Goal: Register for event/course

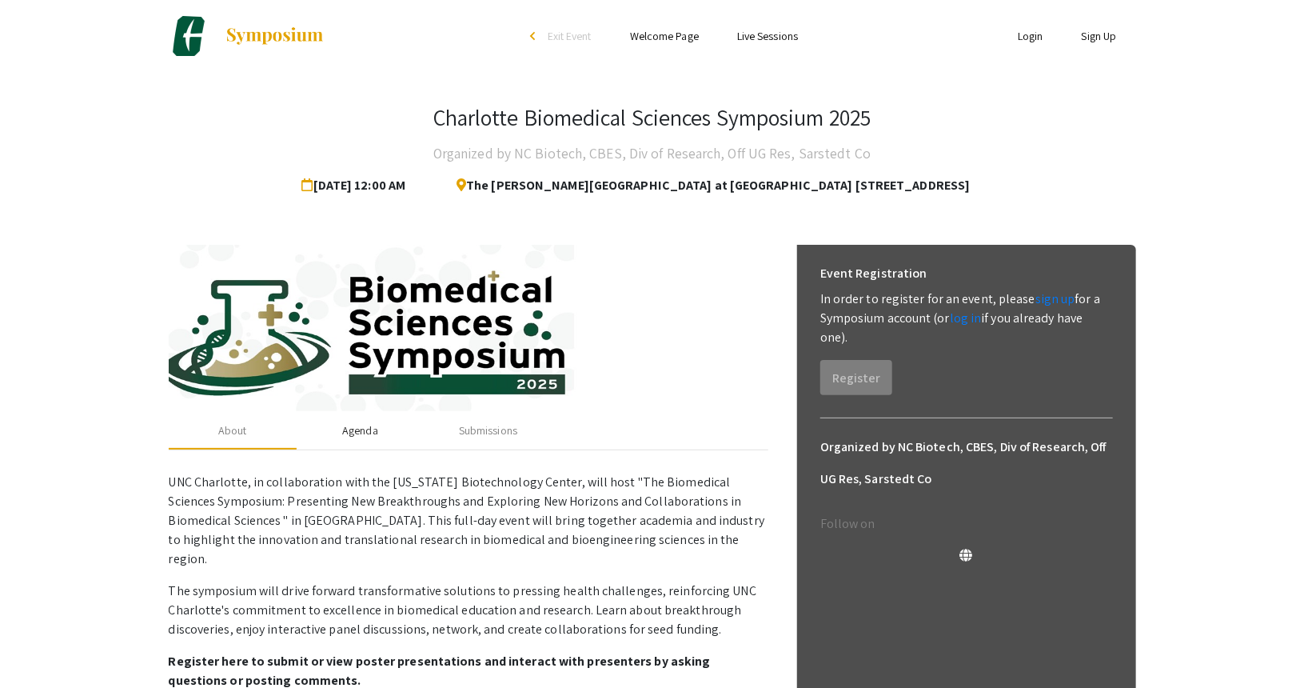
click at [360, 427] on div "Agenda" at bounding box center [360, 430] width 36 height 17
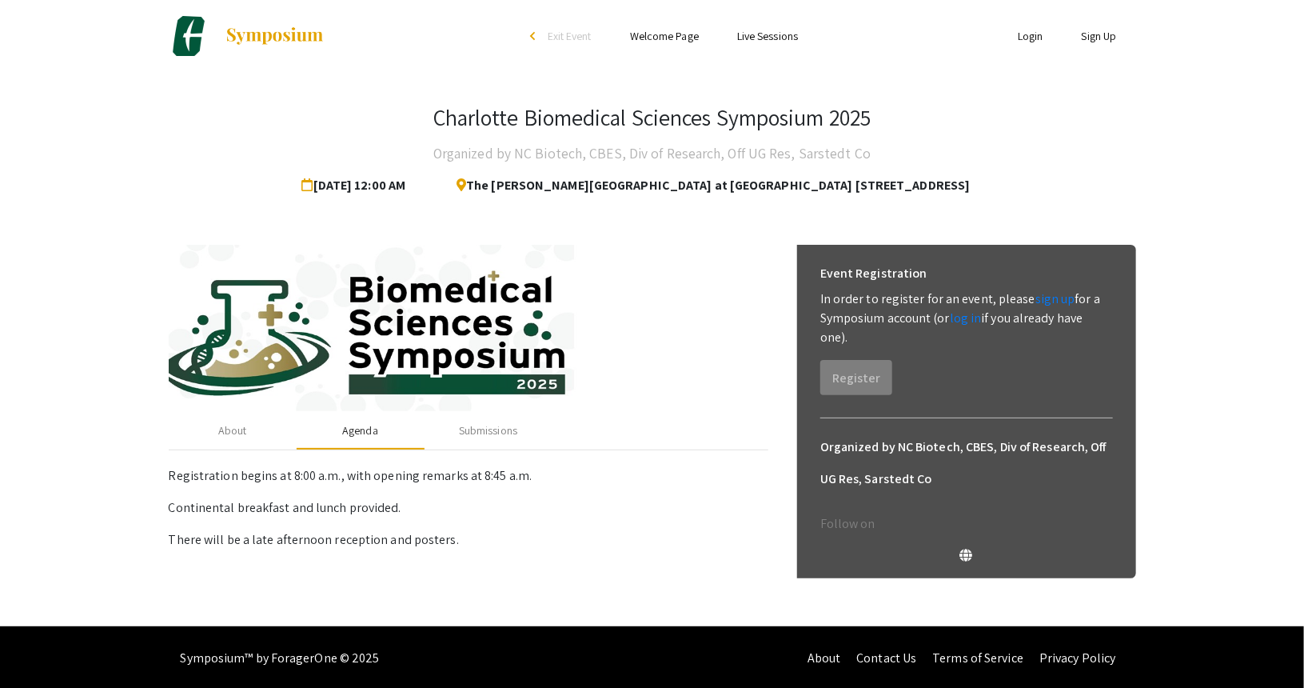
scroll to position [1, 0]
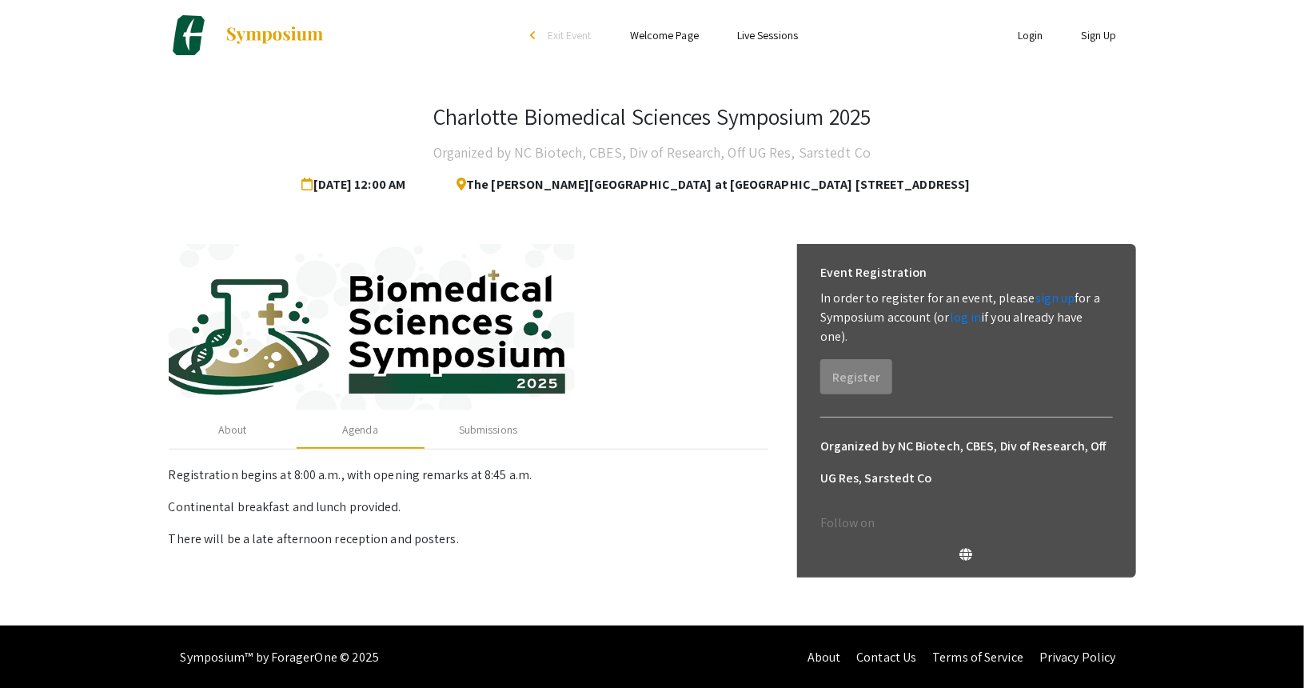
click at [1095, 36] on link "Sign Up" at bounding box center [1099, 35] width 35 height 14
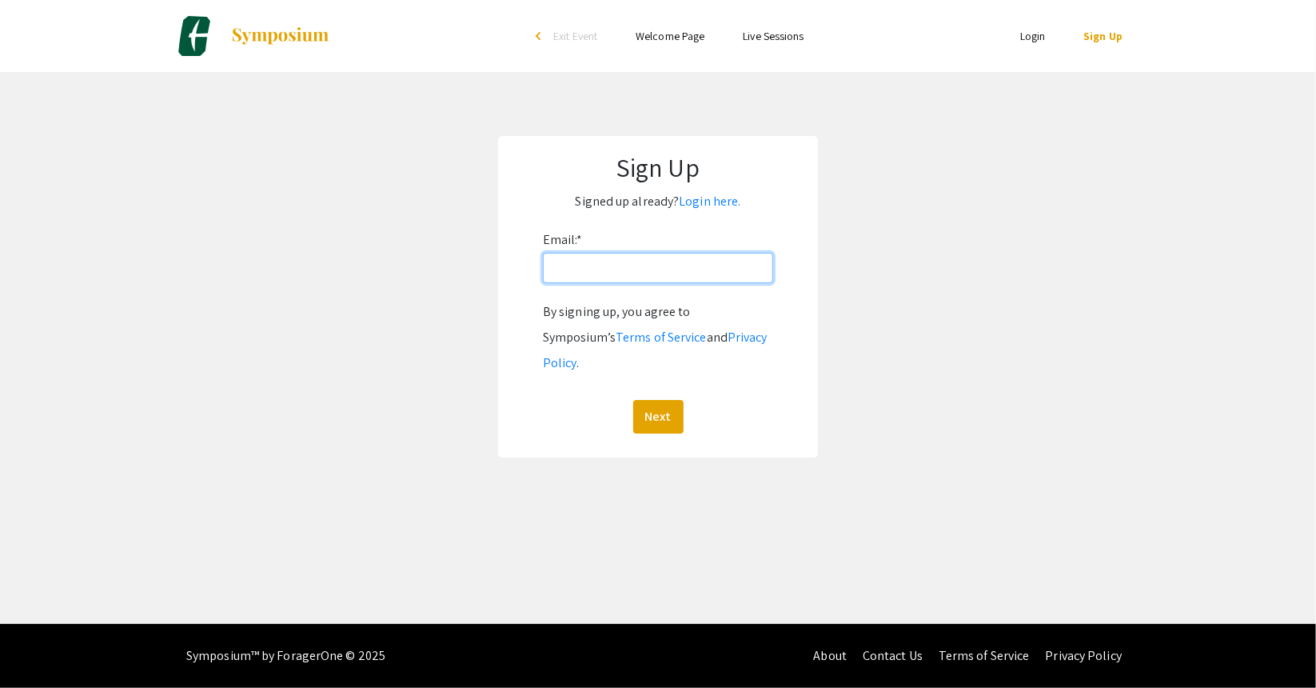
click at [676, 269] on input "Email: *" at bounding box center [658, 268] width 230 height 30
click at [672, 271] on input "Email: *" at bounding box center [658, 268] width 230 height 30
type input "[EMAIL_ADDRESS][DOMAIN_NAME]"
click at [661, 400] on button "Next" at bounding box center [658, 417] width 50 height 34
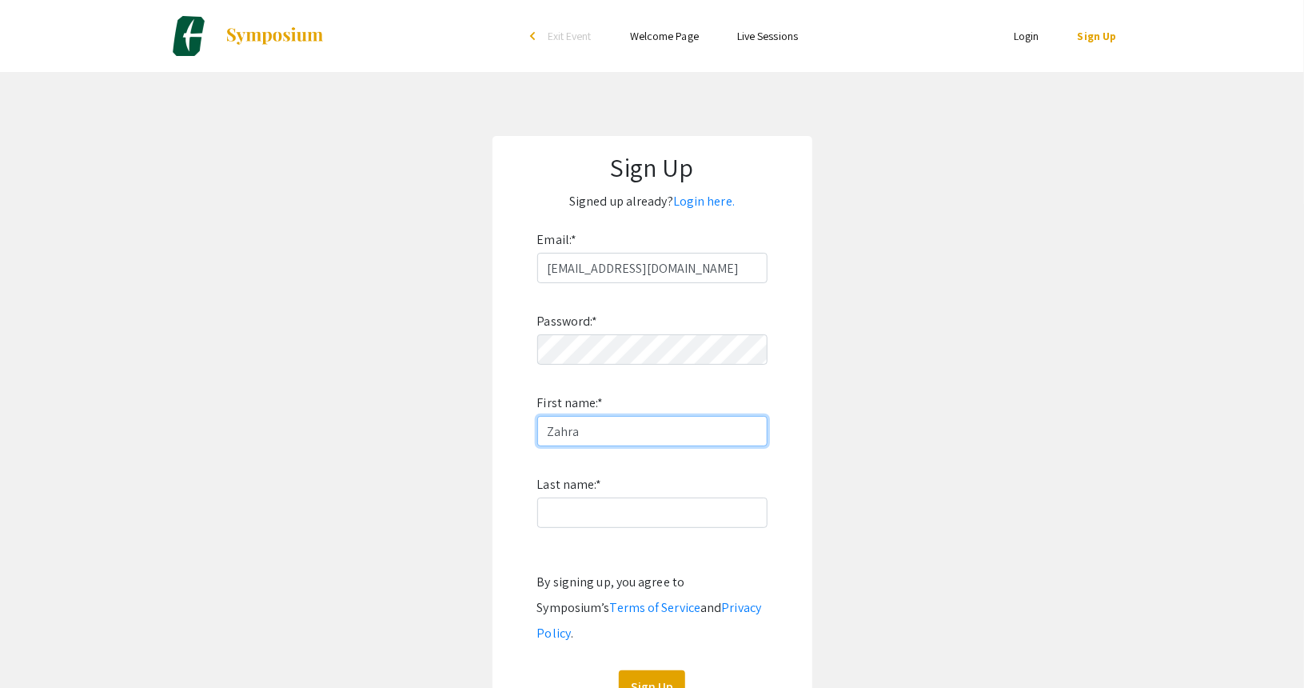
type input "Zahra"
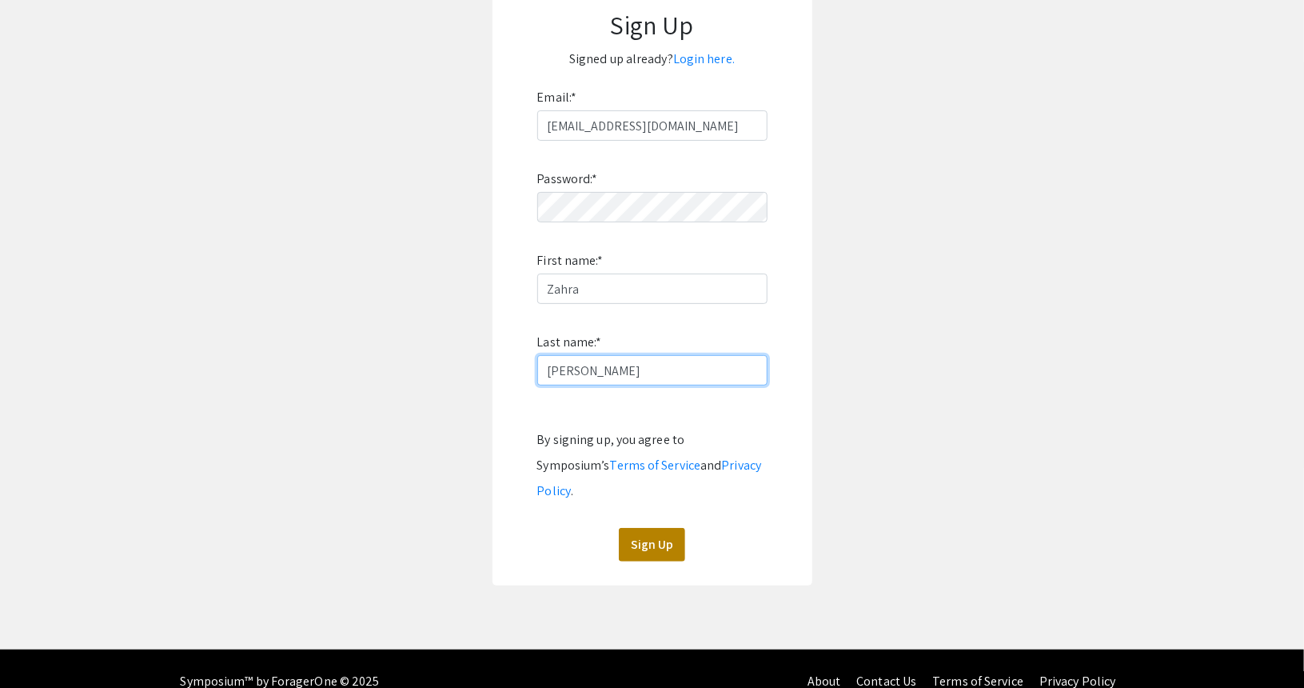
type input "[PERSON_NAME]"
click at [654, 528] on button "Sign Up" at bounding box center [652, 545] width 66 height 34
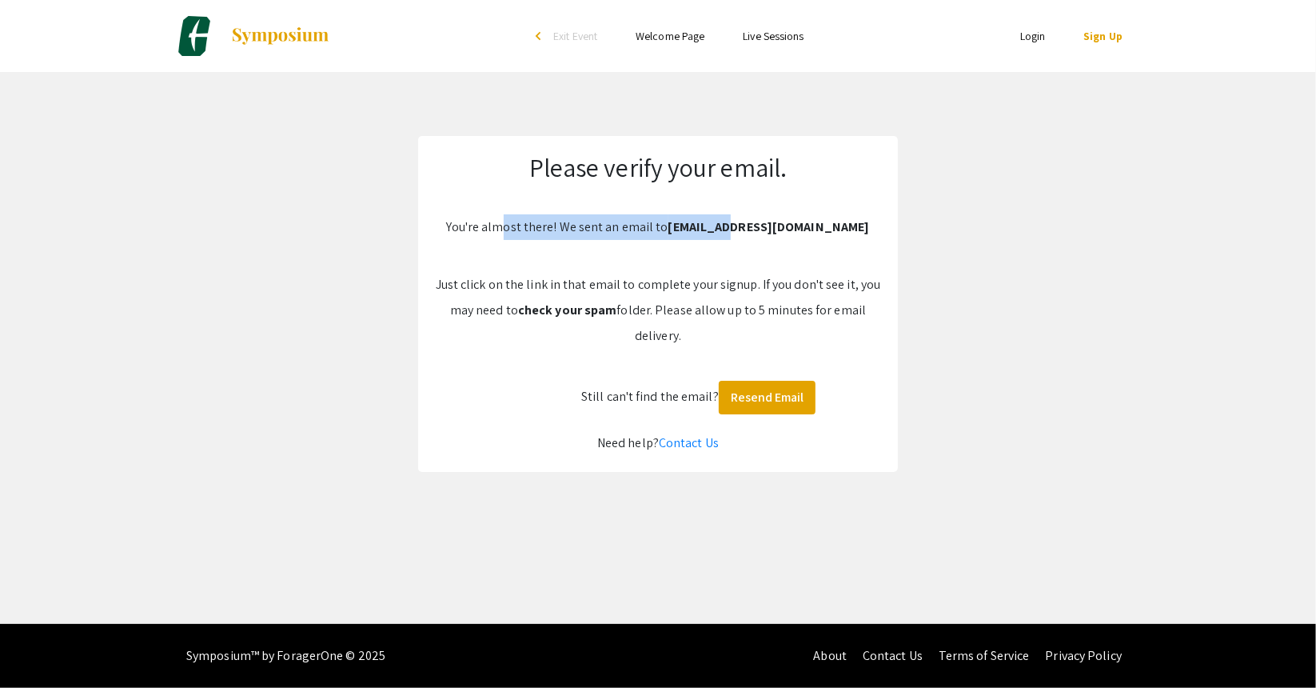
drag, startPoint x: 526, startPoint y: 231, endPoint x: 758, endPoint y: 235, distance: 231.9
click at [758, 235] on div "Please verify your email. You're almost there! We sent an email to zsaghaie@cha…" at bounding box center [658, 304] width 480 height 336
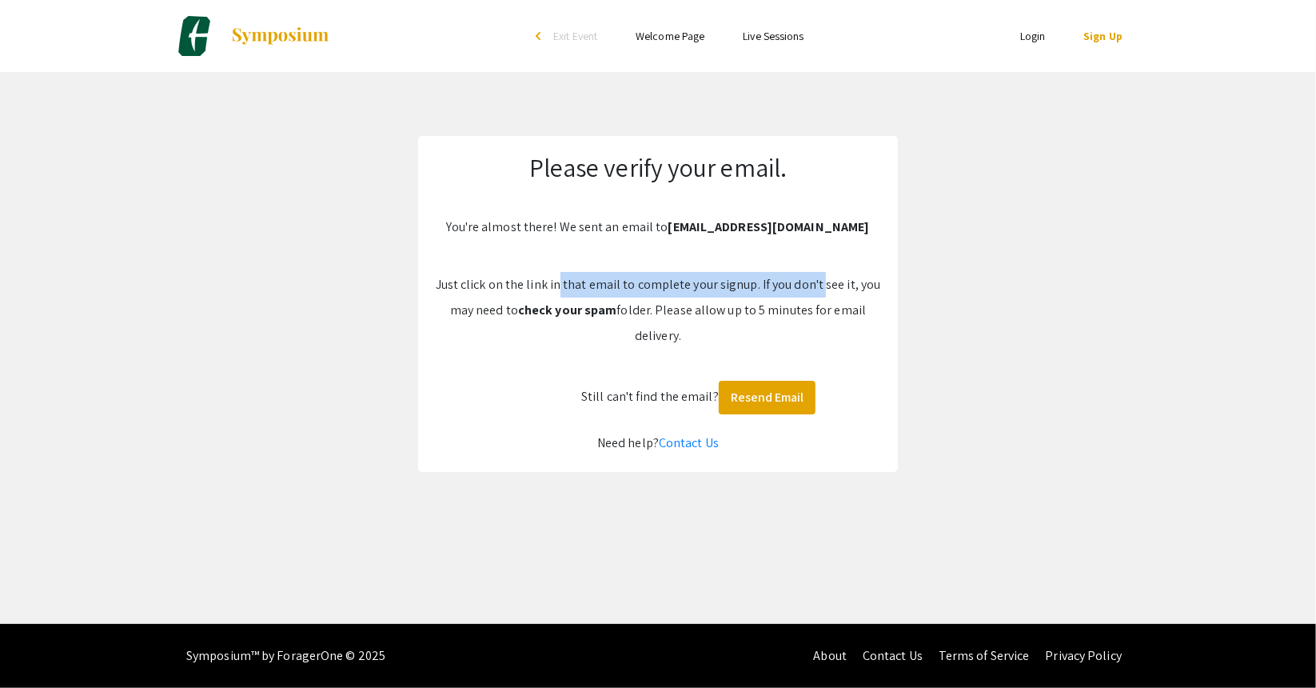
drag, startPoint x: 557, startPoint y: 285, endPoint x: 817, endPoint y: 287, distance: 260.7
click at [817, 287] on p "Just click on the link in that email to complete your signup. If you don't see …" at bounding box center [658, 310] width 448 height 77
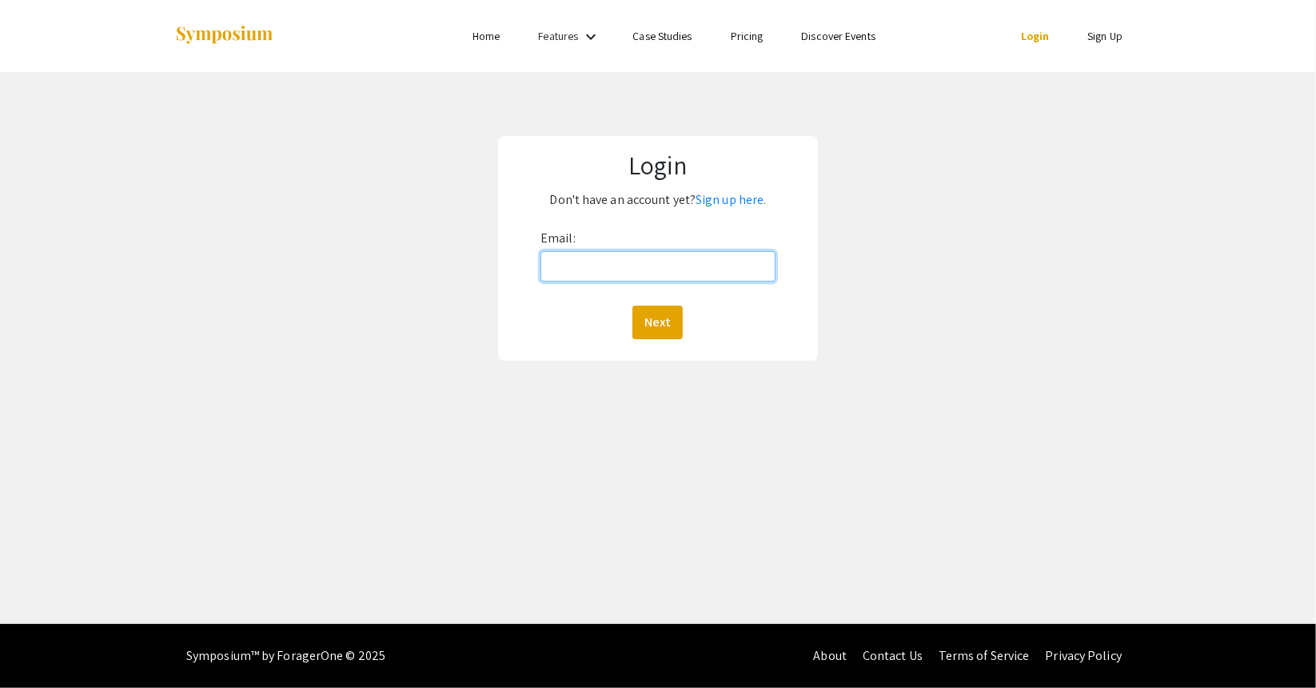
click at [651, 262] on input "Email:" at bounding box center [658, 266] width 235 height 30
type input "[EMAIL_ADDRESS][DOMAIN_NAME]"
click at [673, 314] on button "Next" at bounding box center [658, 322] width 50 height 34
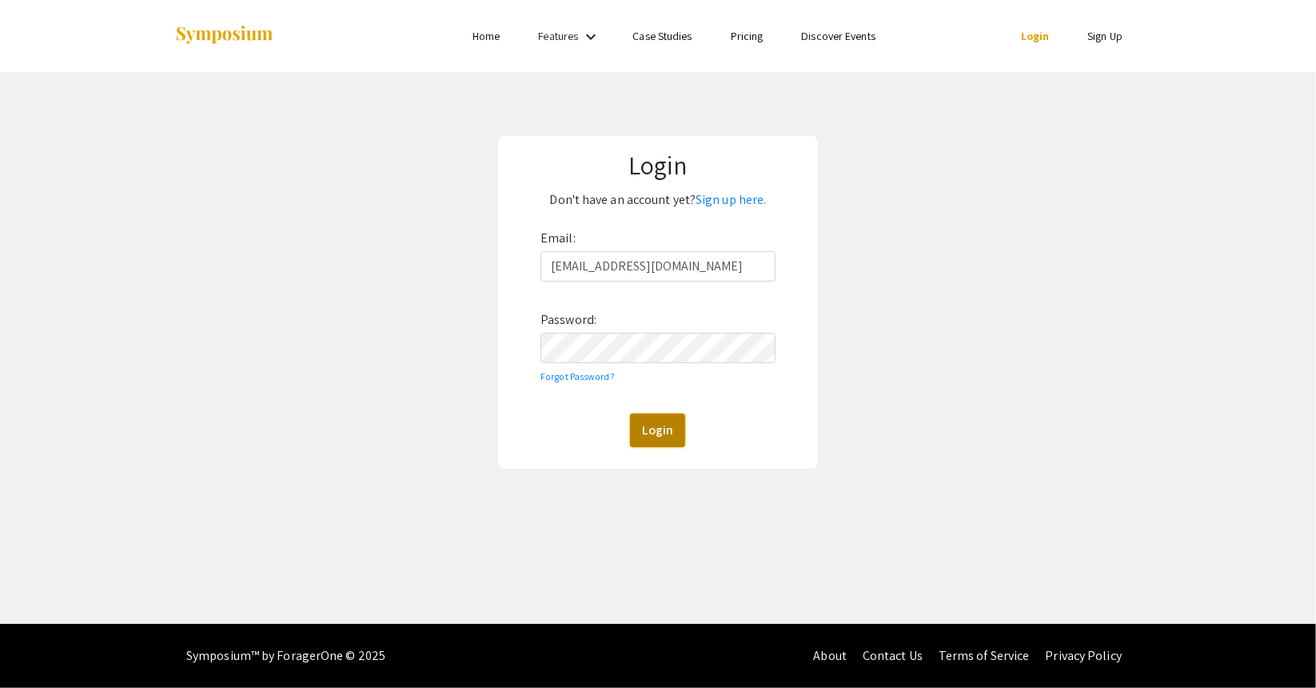
click at [660, 429] on button "Login" at bounding box center [657, 430] width 55 height 34
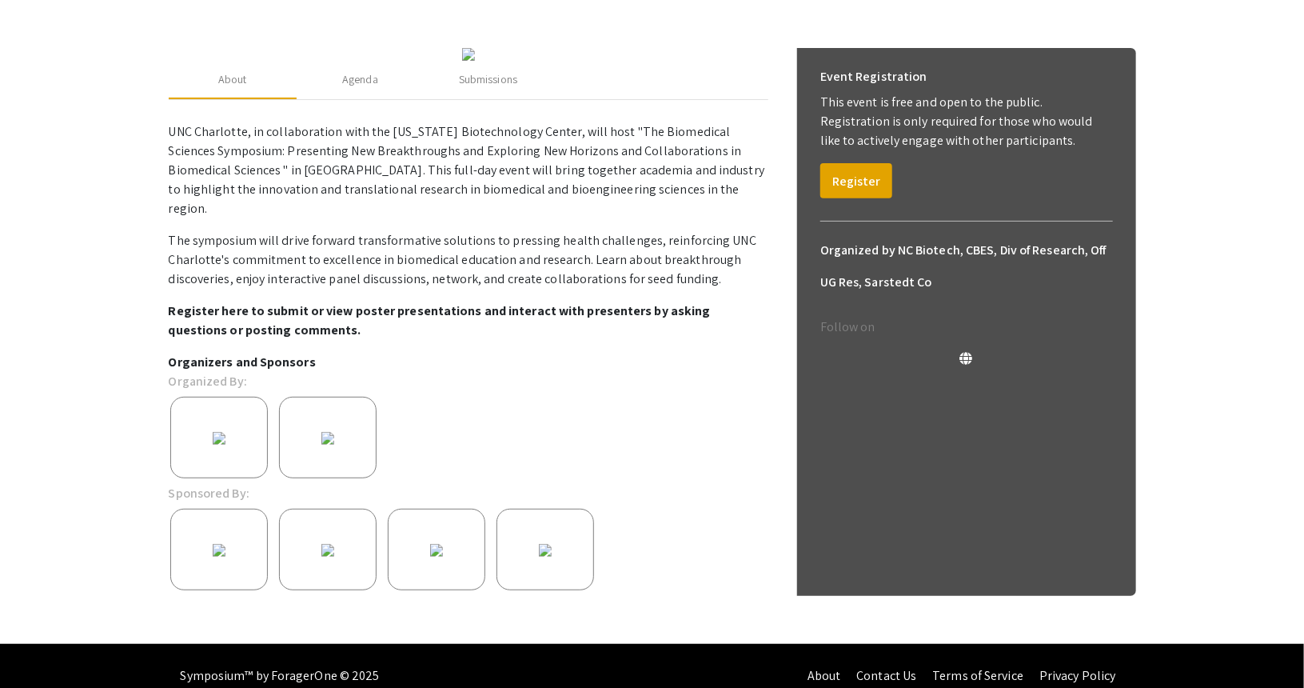
scroll to position [240, 0]
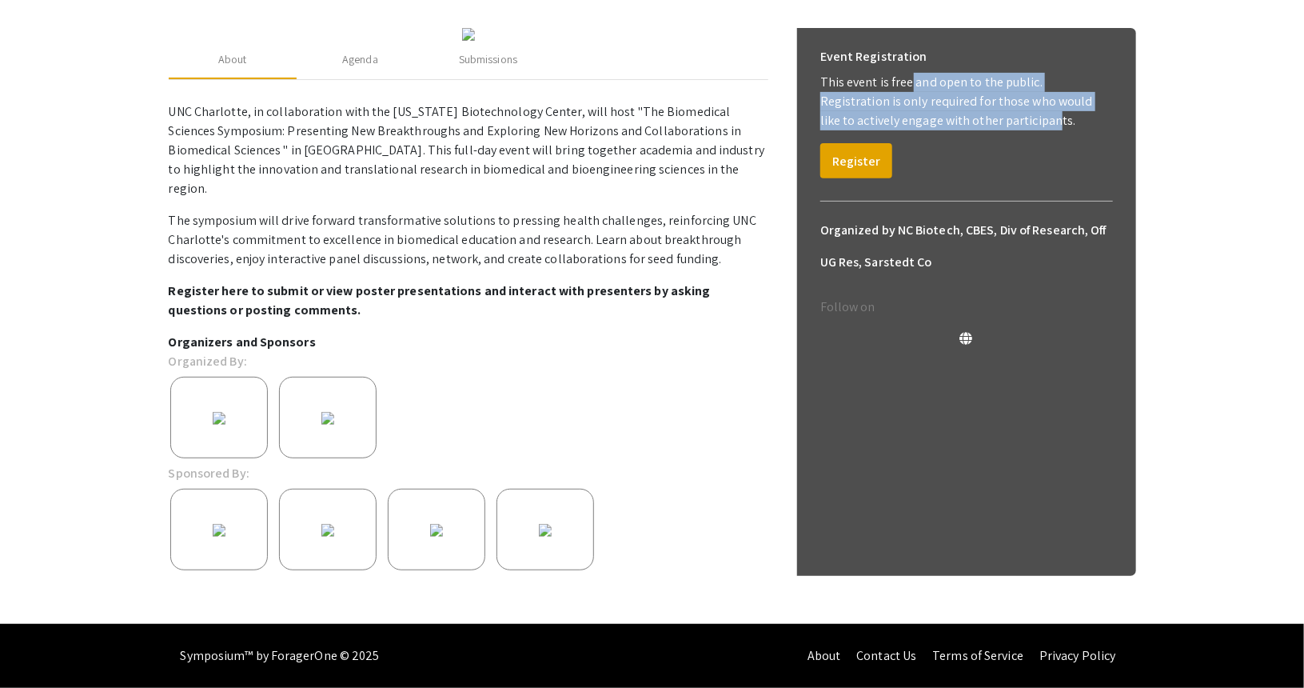
drag, startPoint x: 903, startPoint y: 57, endPoint x: 969, endPoint y: 96, distance: 77.1
click at [969, 96] on p "This event is free and open to the public. Registration is only required for th…" at bounding box center [966, 102] width 293 height 58
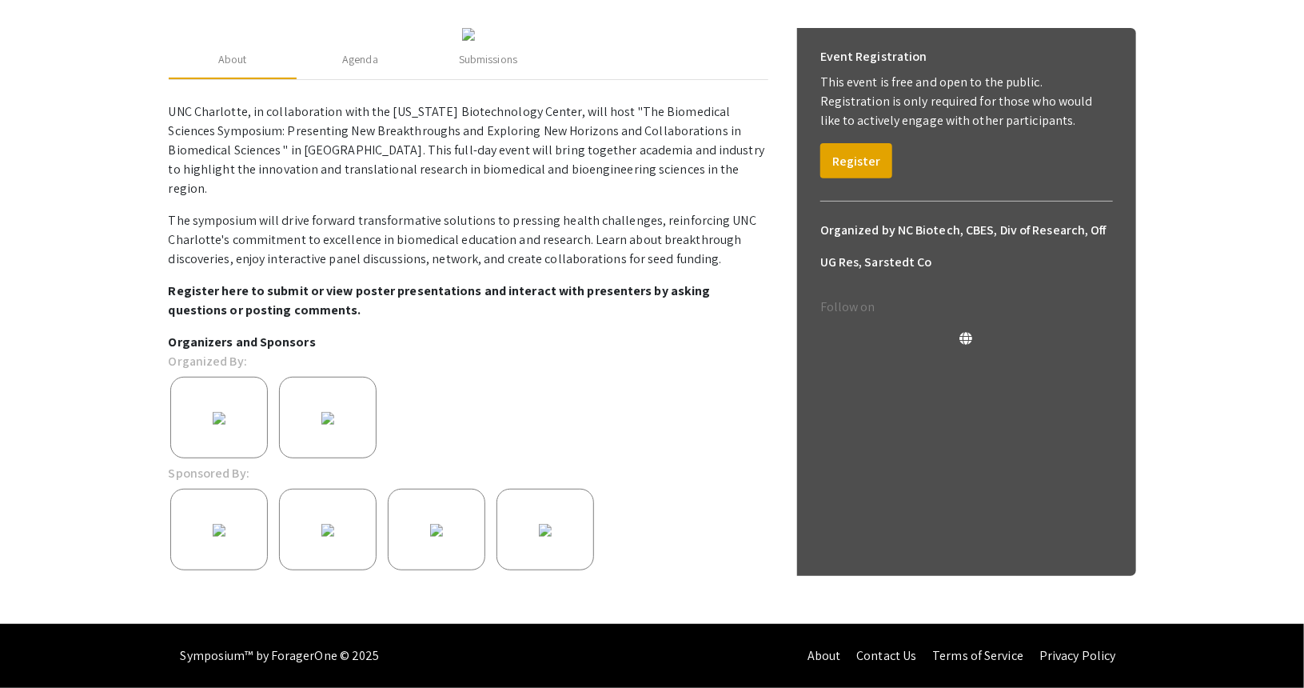
click at [979, 118] on div "Event Registration This event is free and open to the public. Registration is o…" at bounding box center [967, 109] width 318 height 163
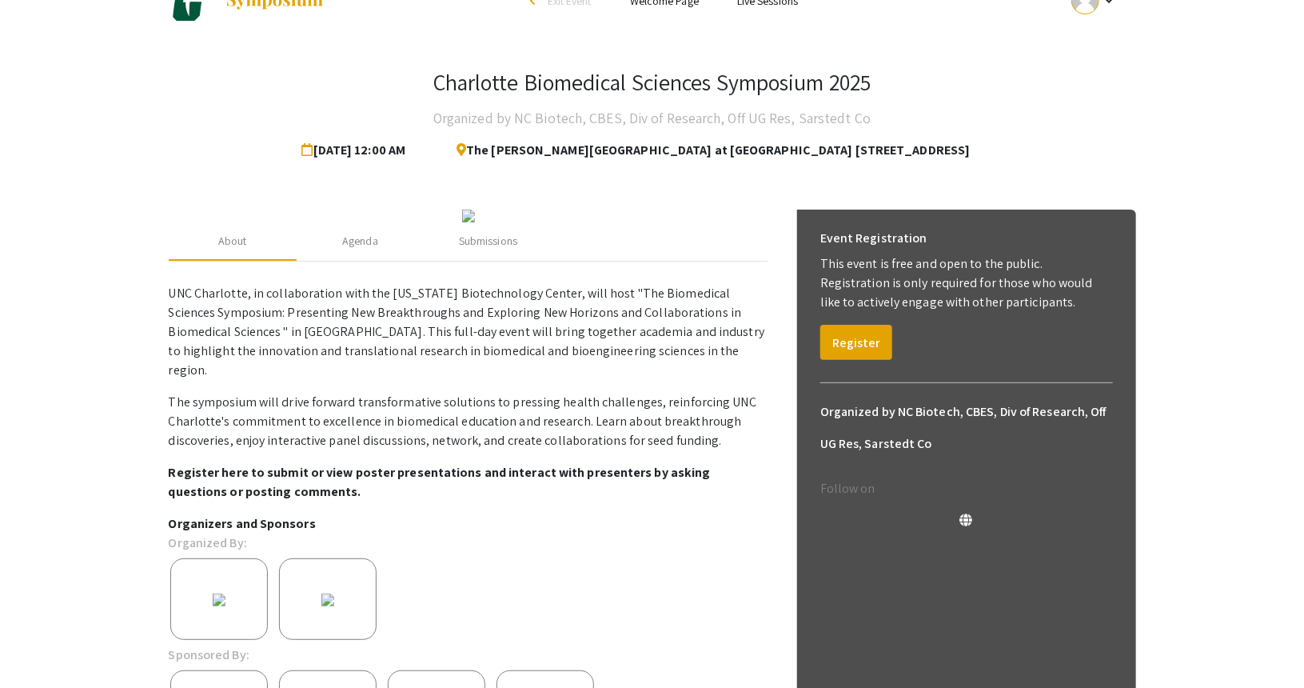
scroll to position [0, 0]
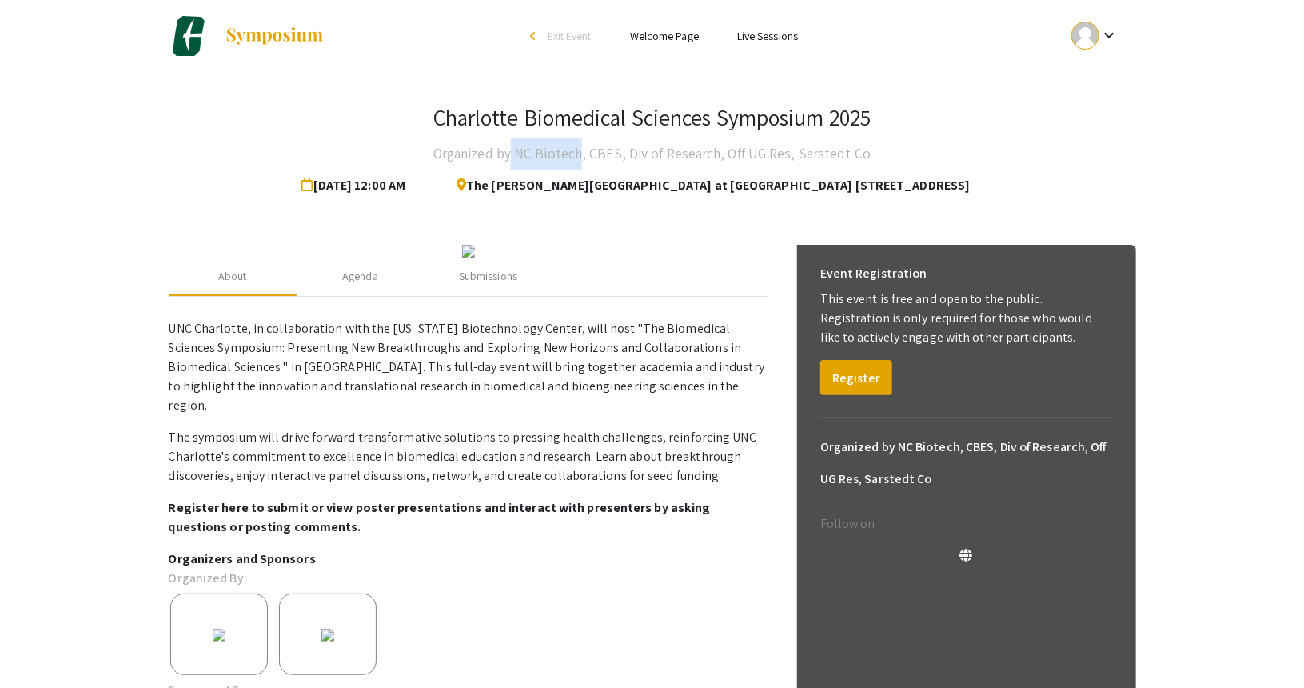
drag, startPoint x: 516, startPoint y: 154, endPoint x: 588, endPoint y: 156, distance: 72.0
click at [588, 156] on h4 "Organized by NC Biotech, CBES, Div of Research, Off UG Res, Sarstedt Co" at bounding box center [651, 154] width 437 height 32
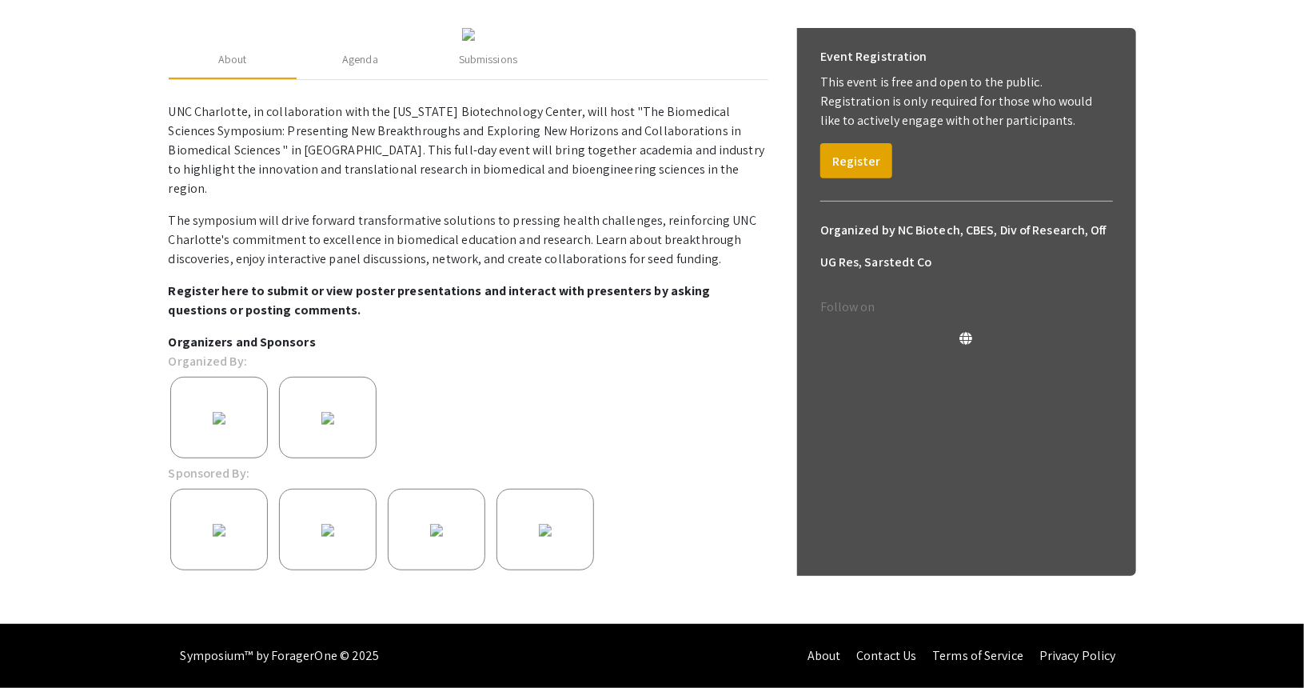
scroll to position [362, 0]
click at [369, 68] on div "Agenda" at bounding box center [360, 59] width 36 height 17
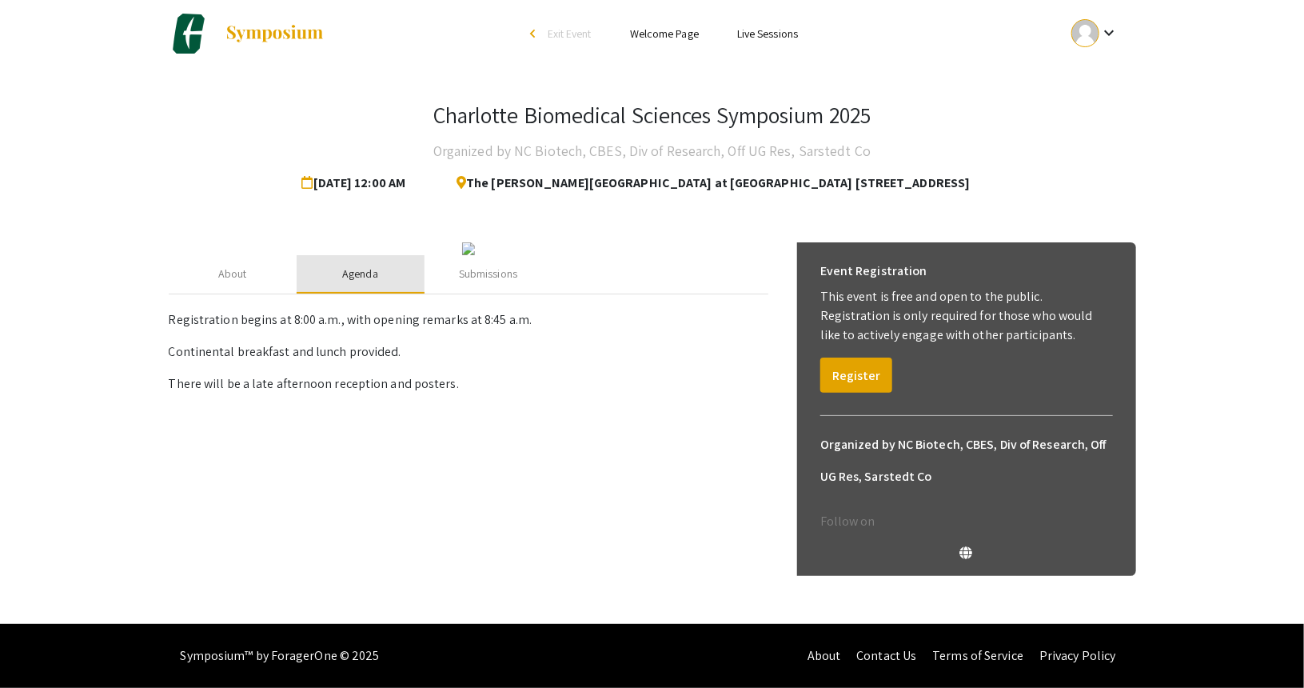
scroll to position [1, 0]
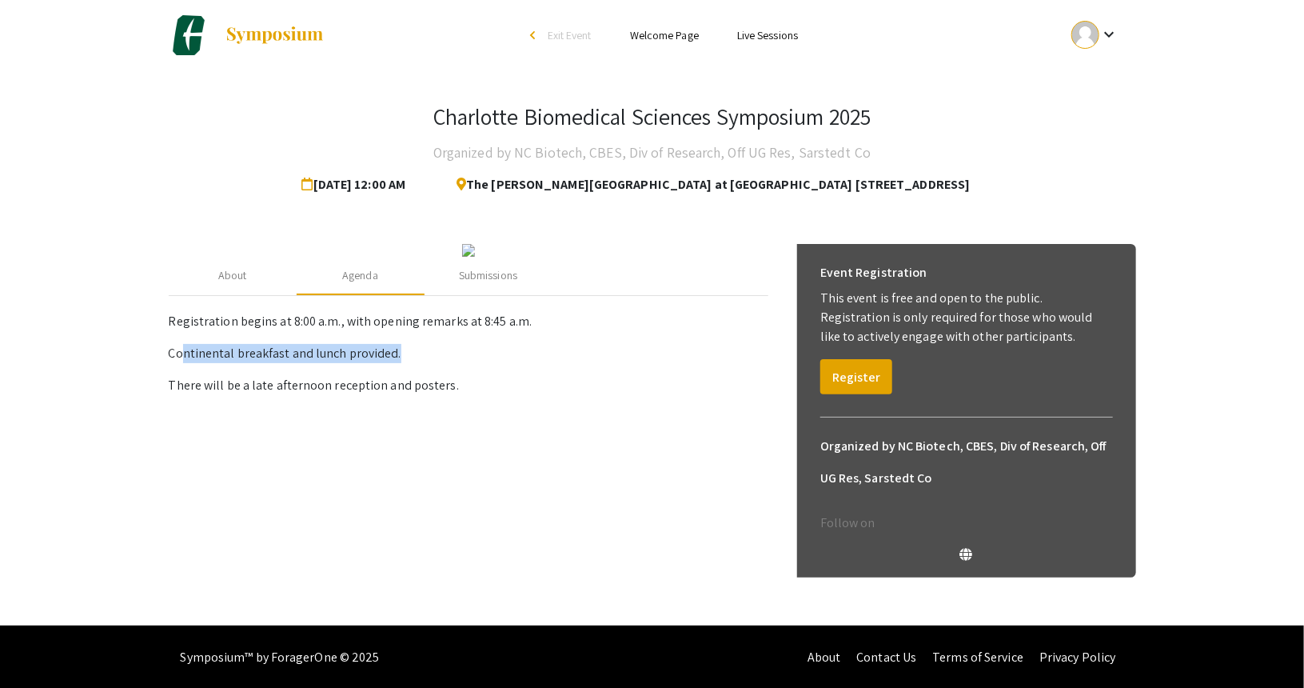
drag, startPoint x: 180, startPoint y: 509, endPoint x: 397, endPoint y: 511, distance: 217.5
click at [397, 363] on p "Continental breakfast and lunch provided." at bounding box center [469, 353] width 600 height 19
drag, startPoint x: 229, startPoint y: 540, endPoint x: 439, endPoint y: 541, distance: 210.3
click at [439, 395] on p "There will be a late afternoon reception and posters." at bounding box center [469, 385] width 600 height 19
click at [449, 395] on p "There will be a late afternoon reception and posters." at bounding box center [469, 385] width 600 height 19
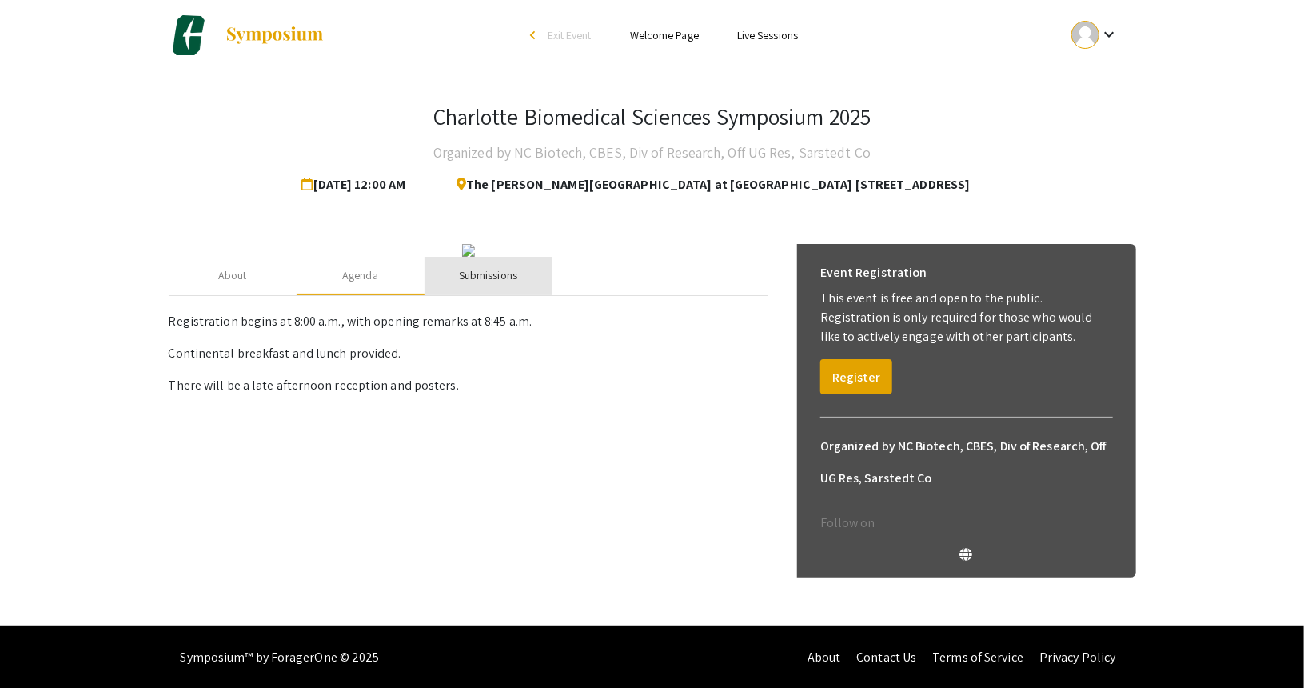
click at [484, 284] on div "Submissions" at bounding box center [488, 275] width 58 height 17
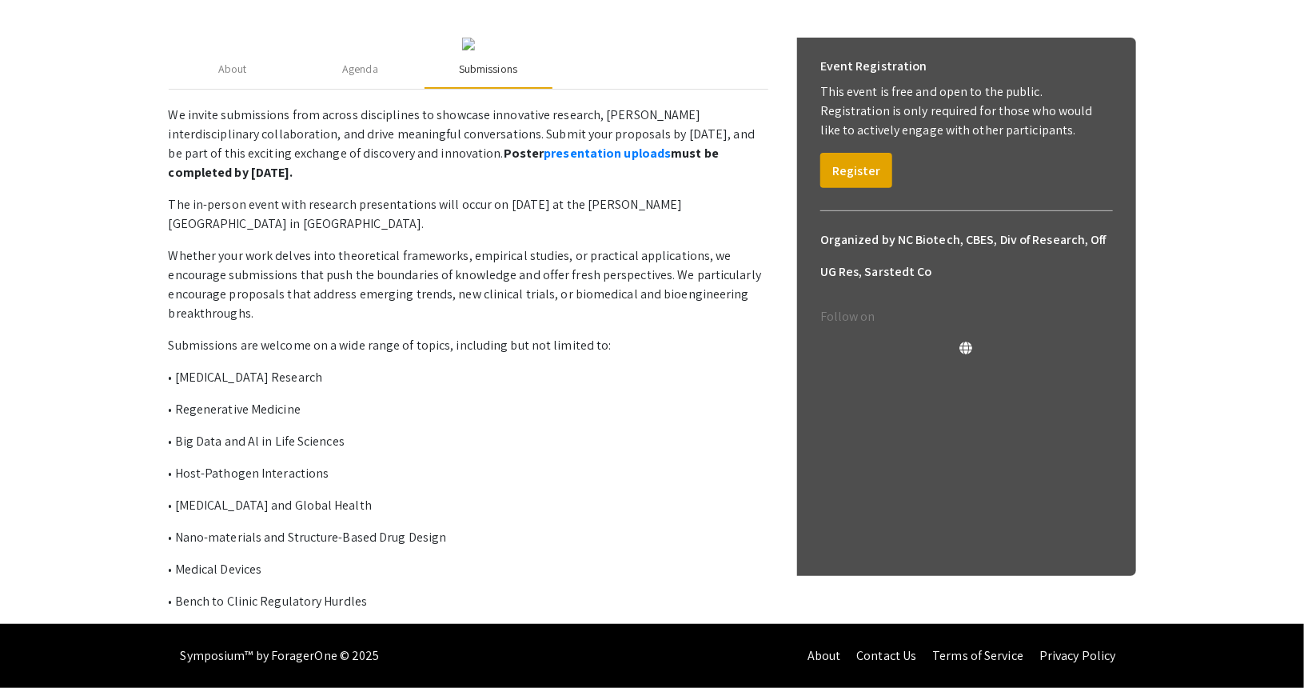
scroll to position [360, 0]
click at [544, 158] on link "presentation uploads" at bounding box center [607, 153] width 127 height 17
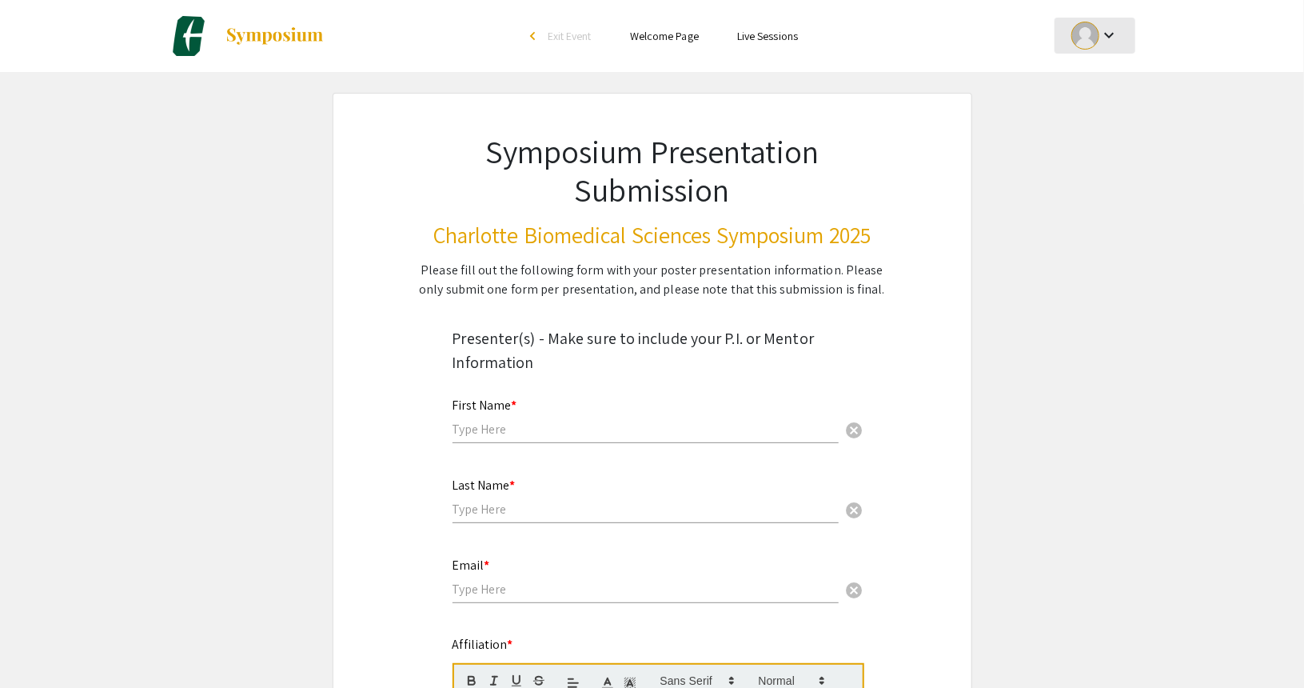
click at [1112, 35] on mat-icon "keyboard_arrow_down" at bounding box center [1108, 35] width 19 height 19
click at [900, 309] on div at bounding box center [652, 344] width 1304 height 688
drag, startPoint x: 442, startPoint y: 269, endPoint x: 868, endPoint y: 293, distance: 426.9
click at [868, 293] on div "Please fill out the following form with your poster presentation information. P…" at bounding box center [652, 280] width 483 height 38
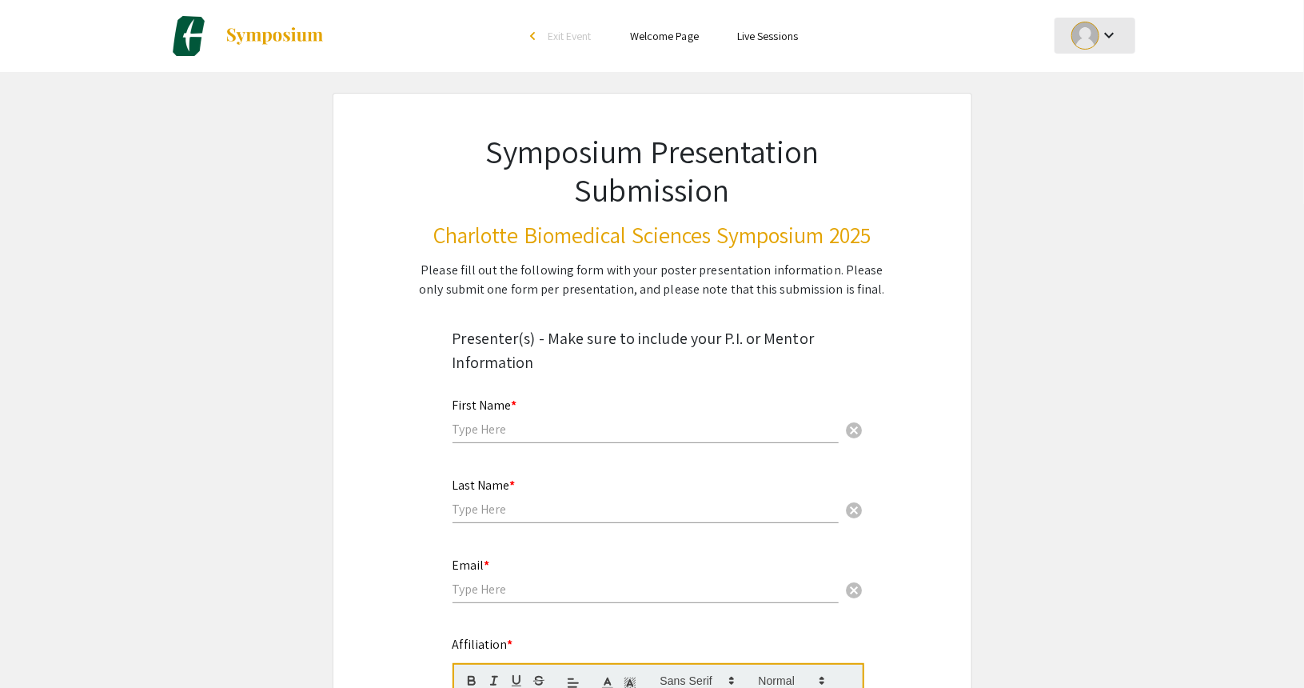
click at [1101, 42] on mat-icon "keyboard_arrow_down" at bounding box center [1108, 35] width 19 height 19
click at [1114, 118] on button "My Submissions" at bounding box center [1105, 117] width 98 height 38
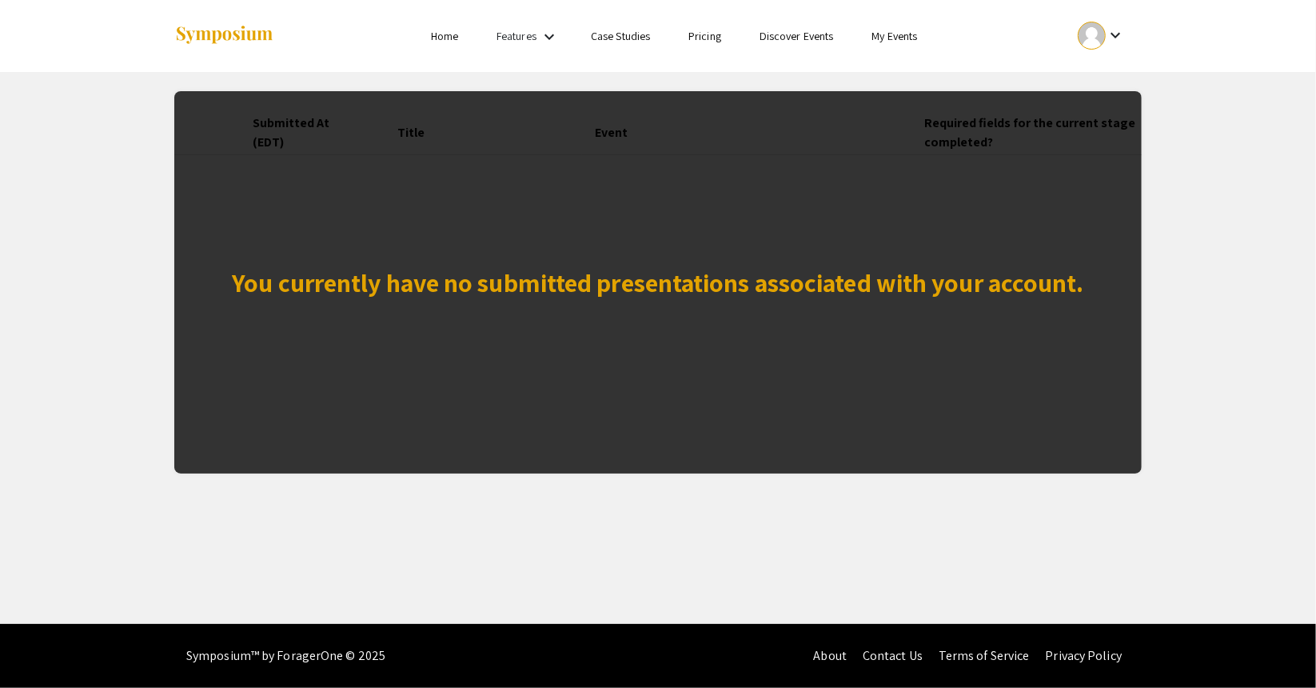
click at [803, 268] on div "You currently have no submitted presentations associated with your account." at bounding box center [658, 282] width 968 height 382
click at [813, 308] on div "You currently have no submitted presentations associated with your account." at bounding box center [658, 282] width 968 height 382
click at [1115, 34] on mat-icon "keyboard_arrow_down" at bounding box center [1115, 35] width 19 height 19
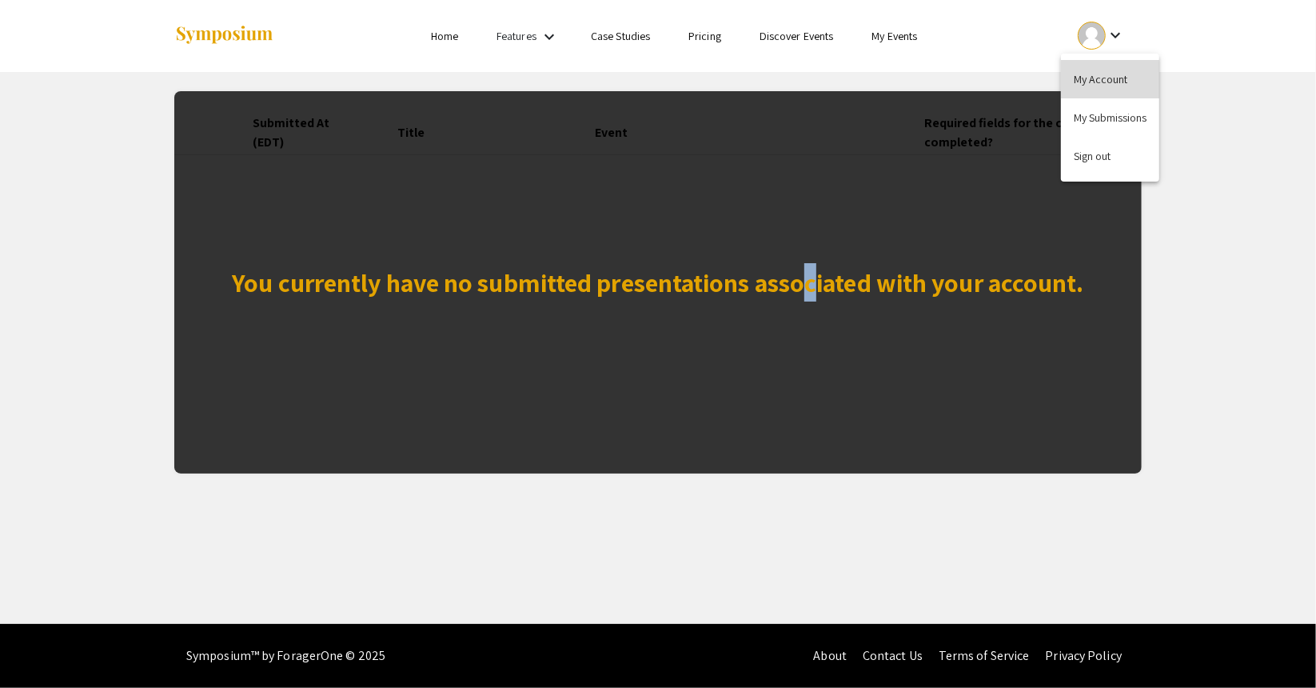
click at [1119, 82] on button "My Account" at bounding box center [1110, 79] width 98 height 38
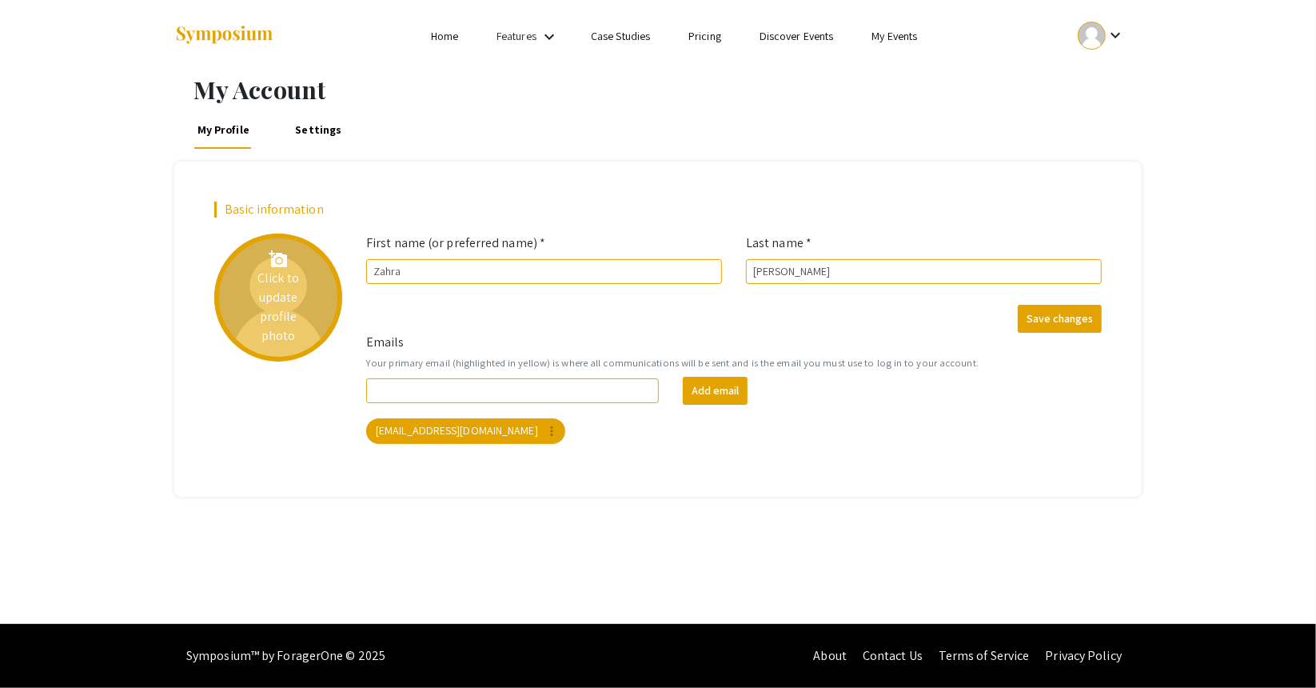
click at [283, 289] on div "add_a_photo Click to update profile photo" at bounding box center [278, 297] width 128 height 128
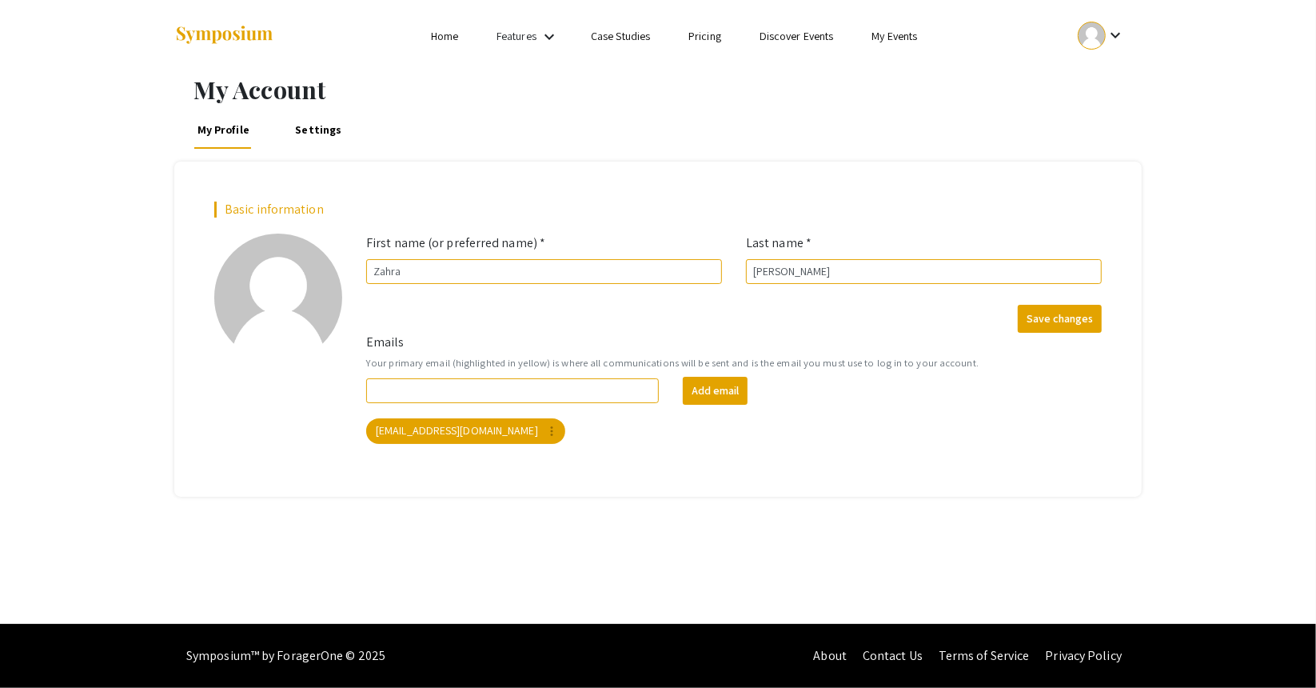
click at [1203, 156] on div "My Account My Profile Settings Basic information add_a_photo Click to update pr…" at bounding box center [658, 348] width 1316 height 552
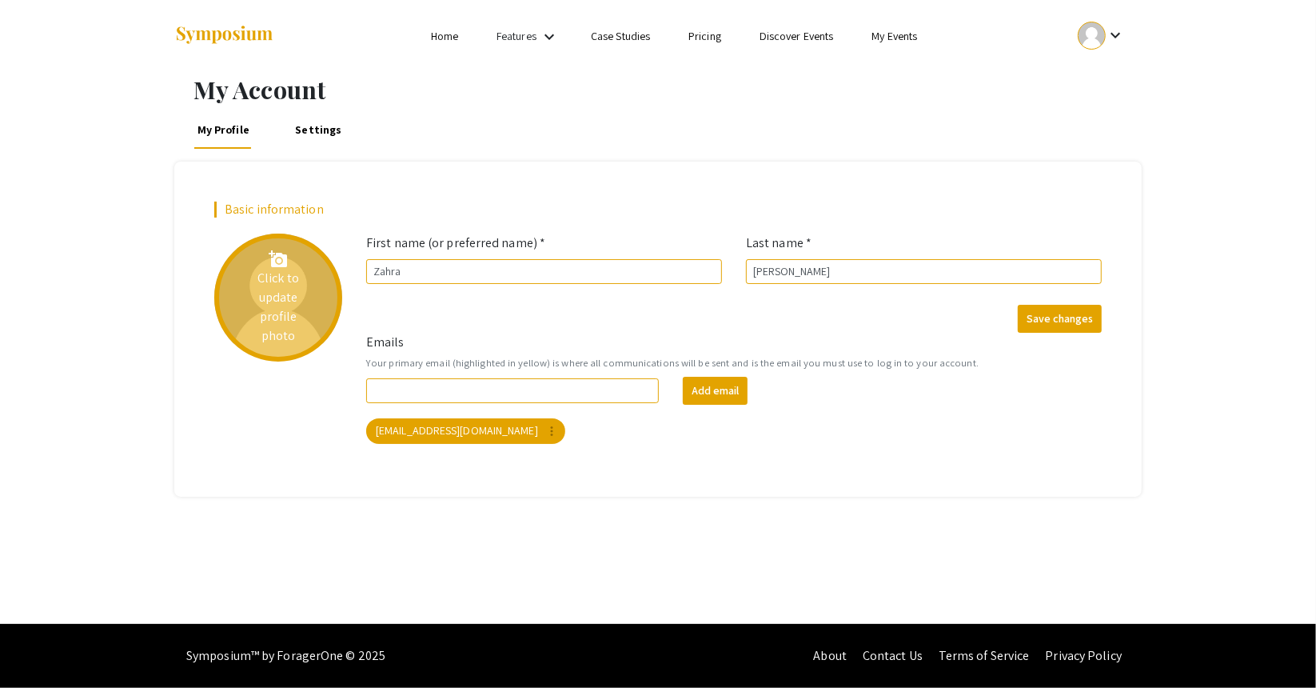
click at [279, 273] on div "add_a_photo Click to update profile photo" at bounding box center [278, 297] width 128 height 128
